Goal: Task Accomplishment & Management: Complete application form

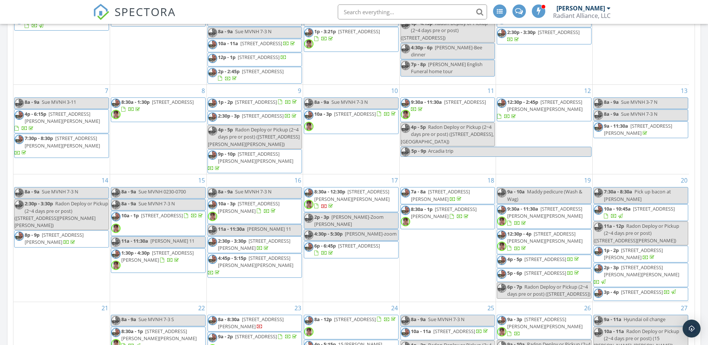
scroll to position [299, 0]
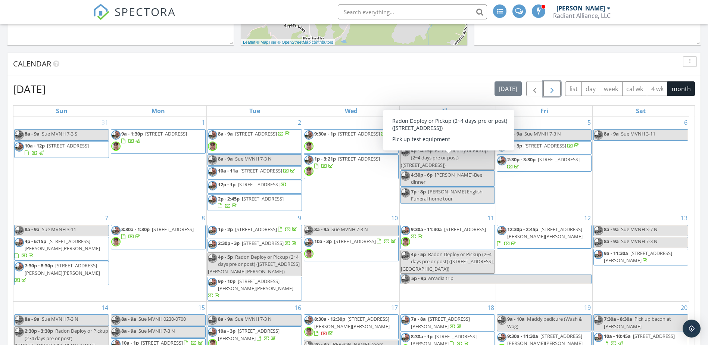
click at [549, 87] on span "button" at bounding box center [552, 88] width 9 height 9
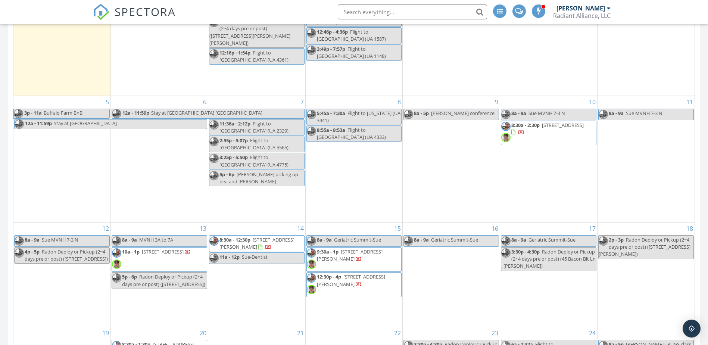
scroll to position [448, 0]
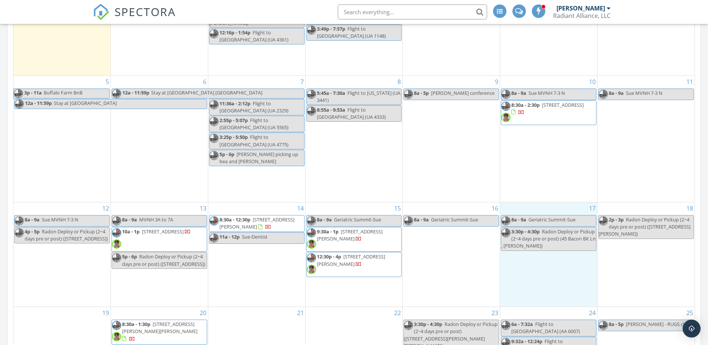
click at [516, 277] on div "17 8a - 9a Geriatric Summit-Sue 3:30p - 4:30p Radon Deploy or Pickup (2~4 days …" at bounding box center [548, 254] width 97 height 104
click at [540, 242] on link "Inspection" at bounding box center [549, 245] width 38 height 12
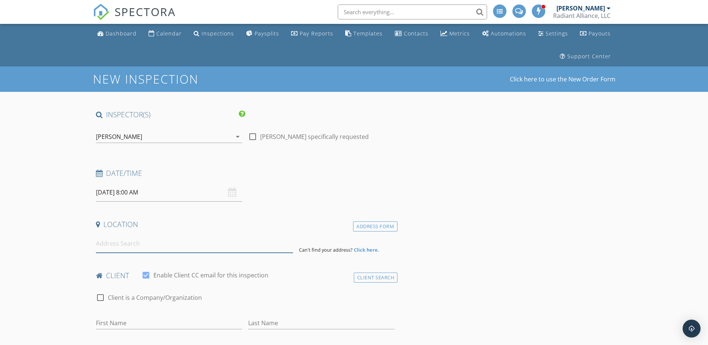
click at [146, 245] on input at bounding box center [194, 244] width 197 height 18
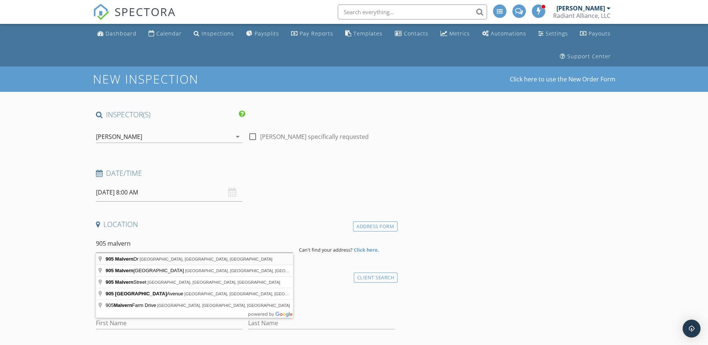
type input "905 Malvern Dr, Madison, VA, USA"
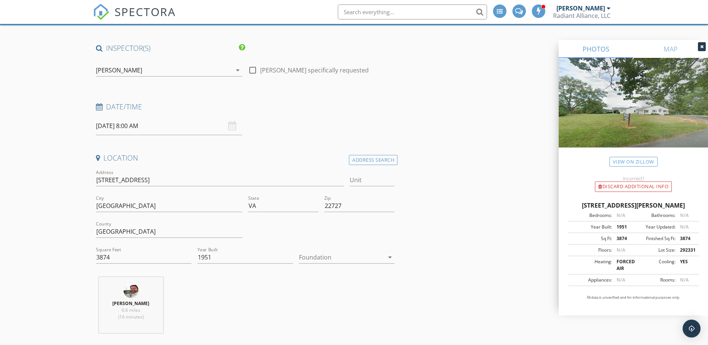
scroll to position [75, 0]
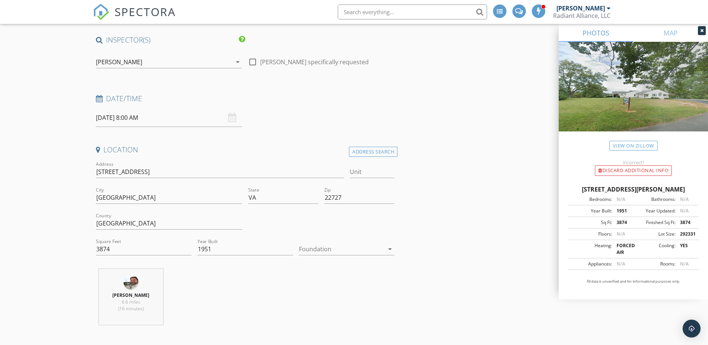
click at [306, 249] on div at bounding box center [341, 249] width 85 height 12
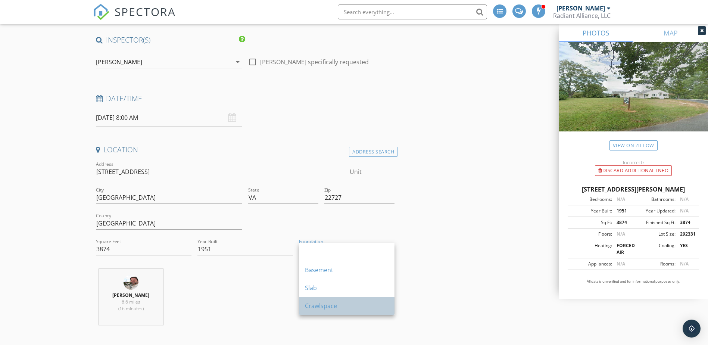
click at [319, 309] on div "Crawlspace" at bounding box center [347, 305] width 84 height 9
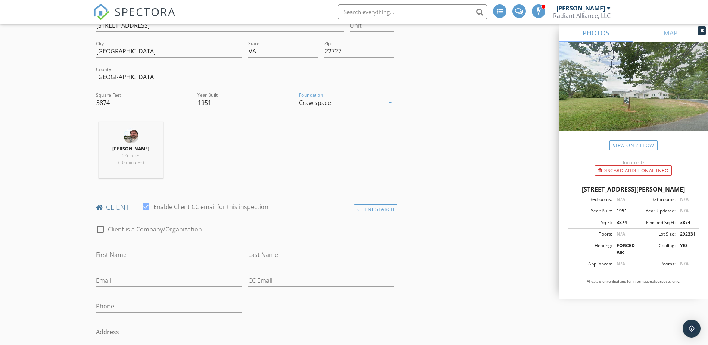
scroll to position [224, 0]
click at [157, 225] on label "Client is a Company/Organization" at bounding box center [155, 226] width 94 height 7
checkbox input "true"
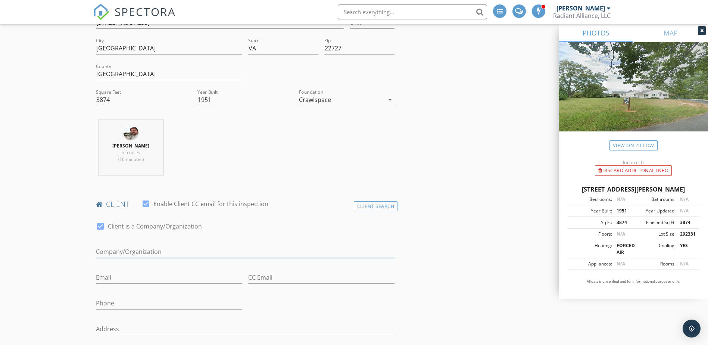
click at [143, 248] on input "Enable Client CC email for this inspection" at bounding box center [245, 252] width 299 height 12
type input "Malvern Club, Inc."
type input "[EMAIL_ADDRESS][DOMAIN_NAME]"
click at [123, 251] on input "Malvern Club, Inc." at bounding box center [245, 252] width 299 height 12
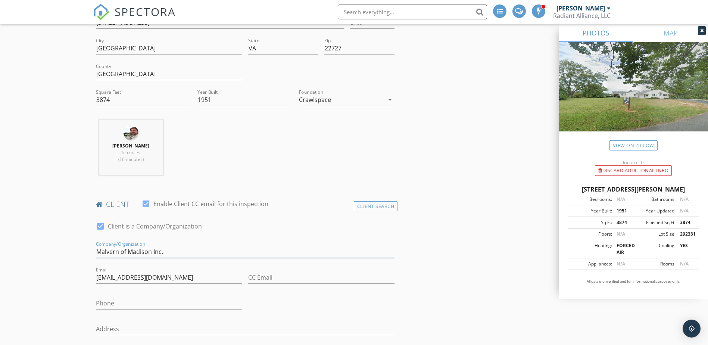
drag, startPoint x: 161, startPoint y: 254, endPoint x: 99, endPoint y: 255, distance: 62.0
click at [99, 255] on input "Malvern of Madison Inc." at bounding box center [245, 252] width 299 height 12
type input "Malvern of Madison Inc."
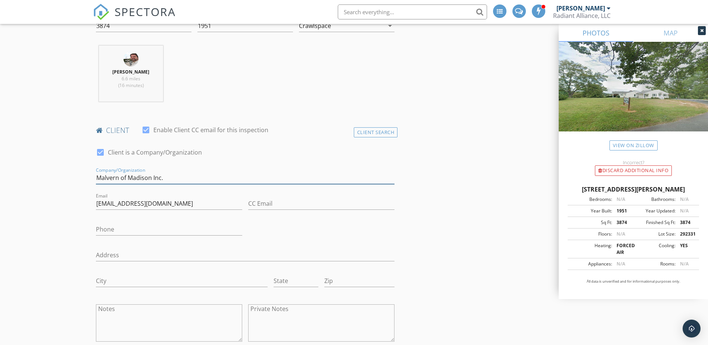
scroll to position [299, 0]
click at [185, 258] on input "Address" at bounding box center [245, 254] width 299 height 12
type input "[STREET_ADDRESS]"
type input "[GEOGRAPHIC_DATA]"
type input "VA"
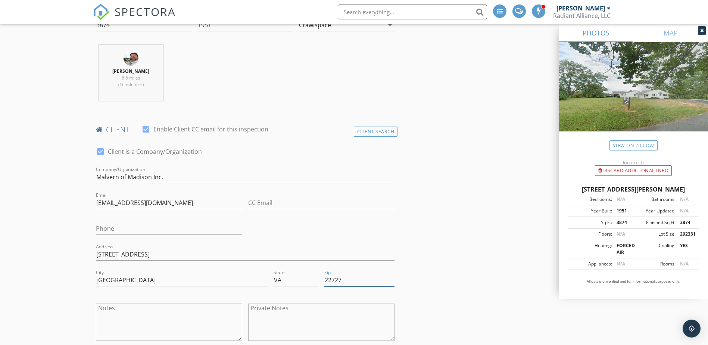
type input "22727"
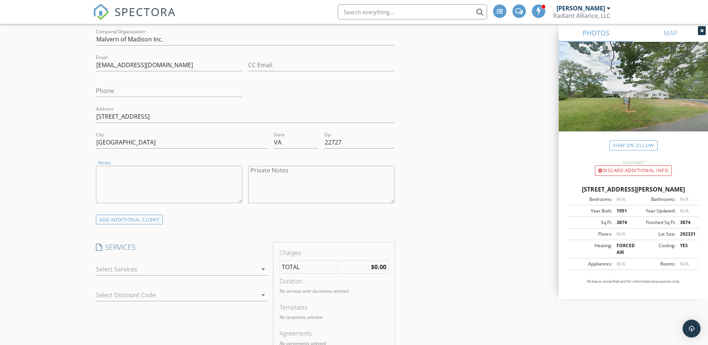
scroll to position [448, 0]
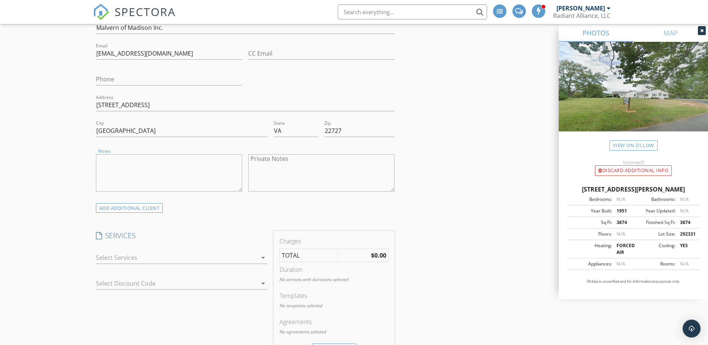
click at [165, 256] on div at bounding box center [176, 258] width 161 height 12
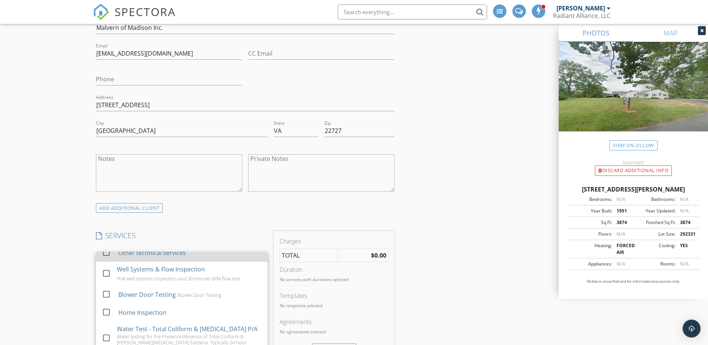
scroll to position [149, 0]
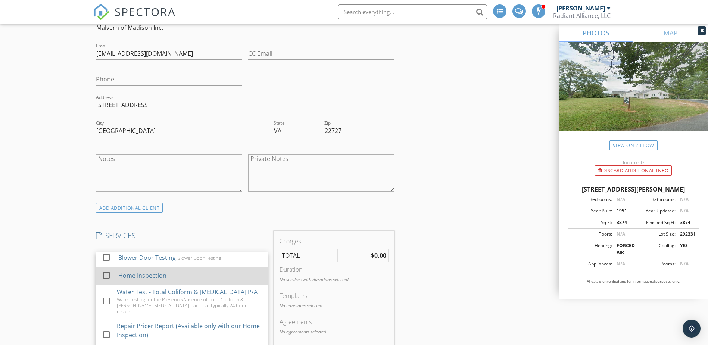
click at [131, 279] on div "Home Inspection" at bounding box center [142, 275] width 48 height 9
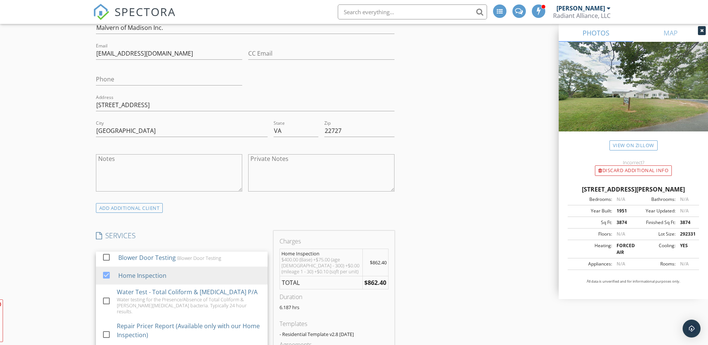
click at [62, 265] on div "New Inspection Click here to use the New Order Form INSPECTOR(S) check_box Bruc…" at bounding box center [354, 312] width 708 height 1388
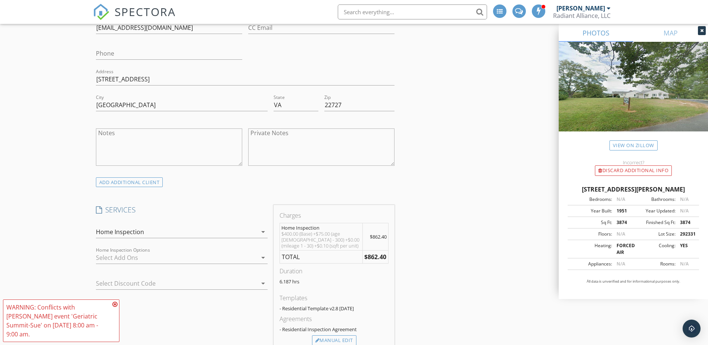
scroll to position [523, 0]
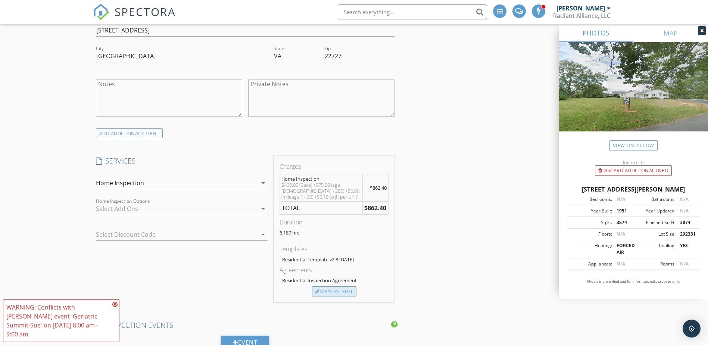
click at [327, 292] on div "Manual Edit" at bounding box center [334, 291] width 44 height 10
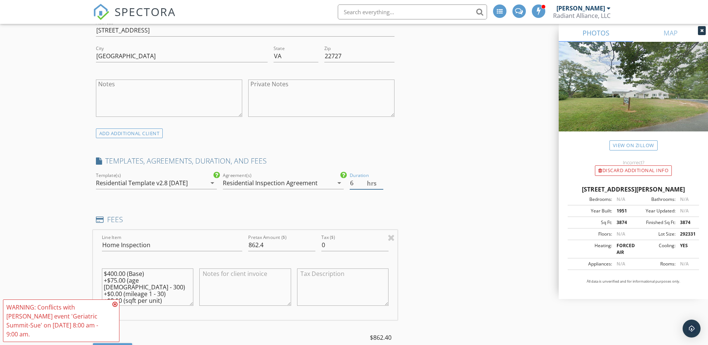
type input "6"
click at [381, 183] on input "6" at bounding box center [367, 183] width 34 height 12
drag, startPoint x: 269, startPoint y: 247, endPoint x: 214, endPoint y: 246, distance: 54.9
click at [214, 246] on div "Line Item Home Inspection Pretax Amount ($) 862.4 Tax ($) 0 $400.00 (Base) +$75…" at bounding box center [245, 275] width 305 height 90
type input "865.00"
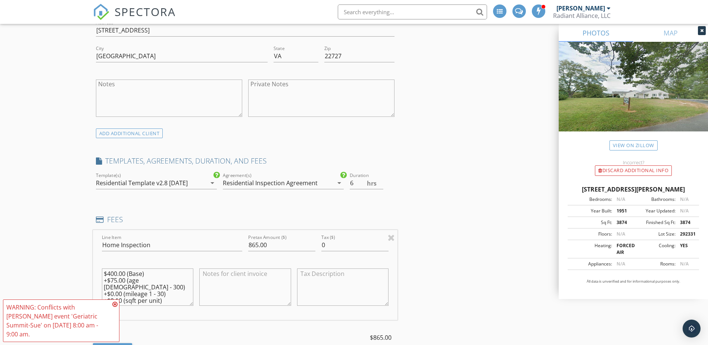
click at [208, 280] on textarea at bounding box center [245, 286] width 92 height 37
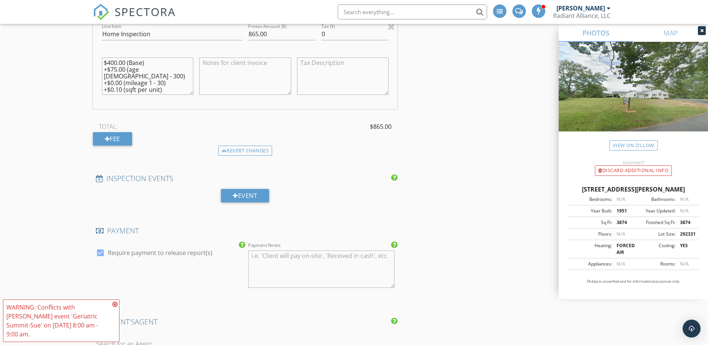
scroll to position [747, 0]
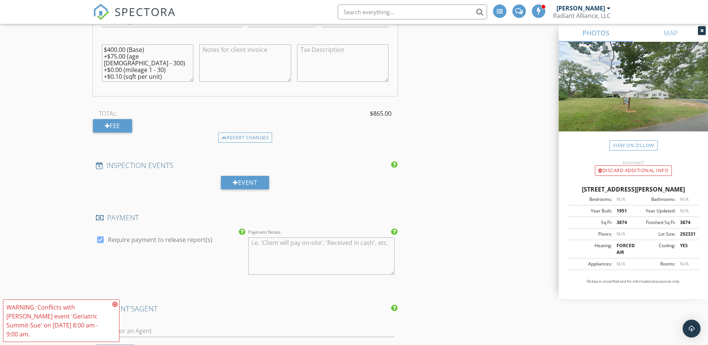
click at [133, 241] on label "Require payment to release report(s)" at bounding box center [160, 239] width 105 height 7
click at [156, 241] on label "Require payment to release report(s)" at bounding box center [160, 239] width 105 height 7
checkbox input "false"
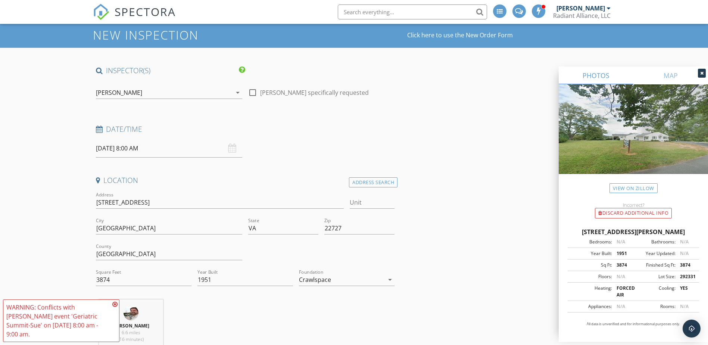
scroll to position [0, 0]
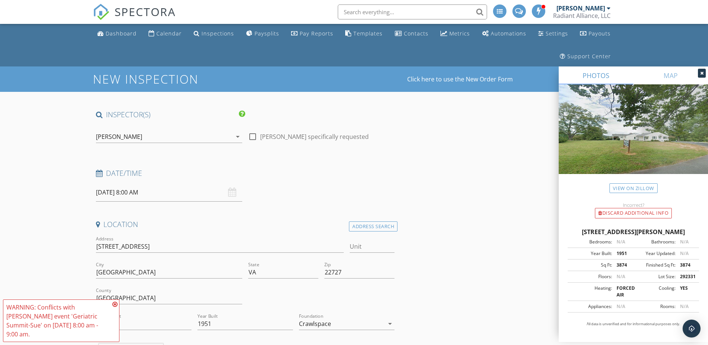
click at [155, 133] on div "[PERSON_NAME]" at bounding box center [164, 137] width 136 height 12
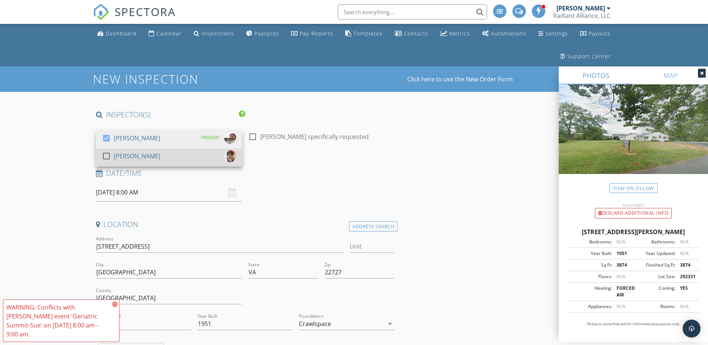
click at [139, 154] on div "[PERSON_NAME]" at bounding box center [137, 156] width 46 height 12
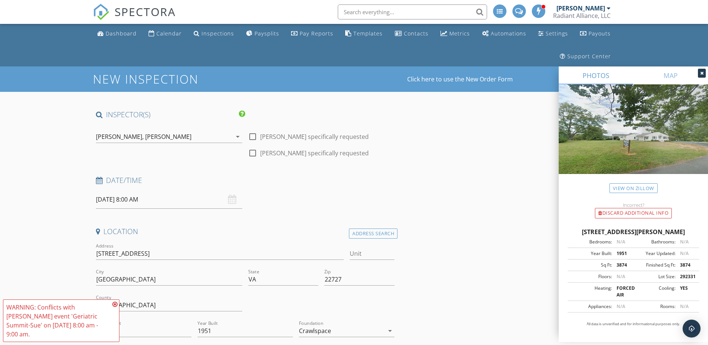
click at [115, 307] on icon at bounding box center [114, 304] width 5 height 6
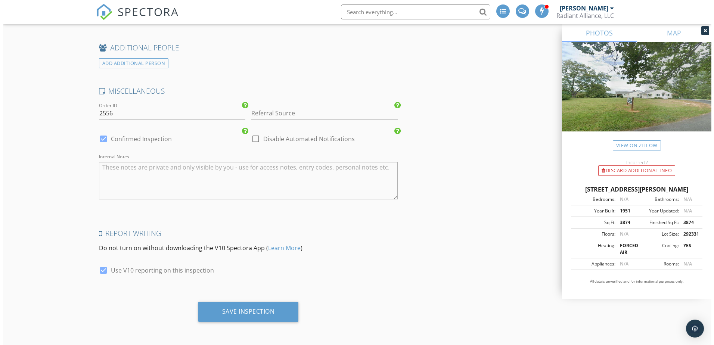
scroll to position [1181, 0]
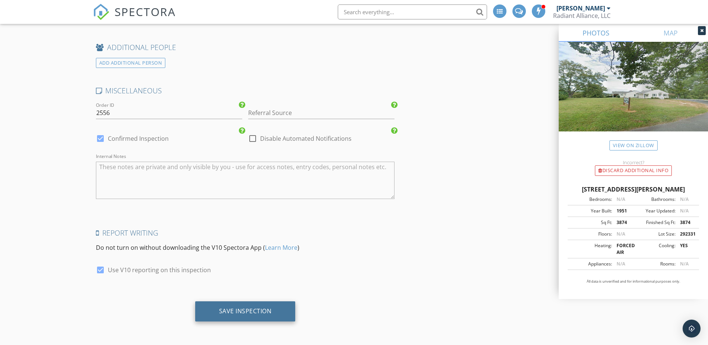
click at [257, 303] on div "Save Inspection" at bounding box center [245, 311] width 100 height 20
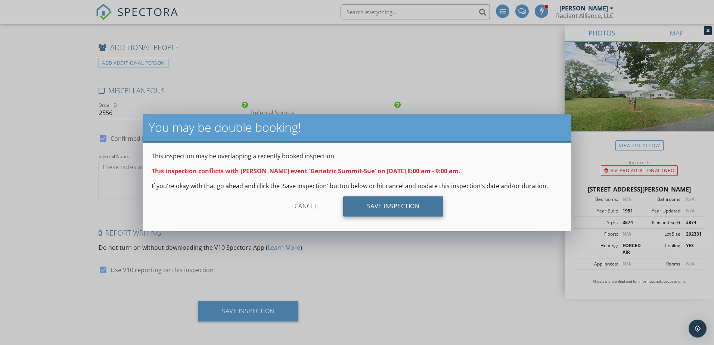
click at [393, 208] on div "Save Inspection" at bounding box center [393, 206] width 100 height 20
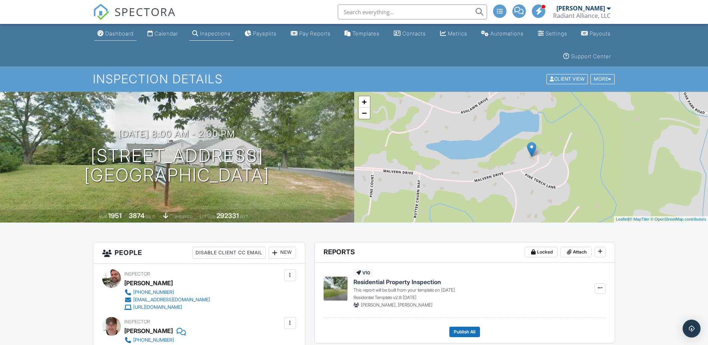
click at [115, 32] on div "Dashboard" at bounding box center [119, 33] width 28 height 6
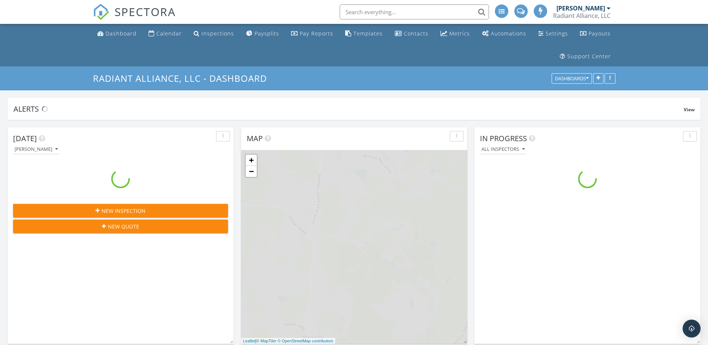
scroll to position [1065, 720]
